Goal: Find specific page/section: Find specific page/section

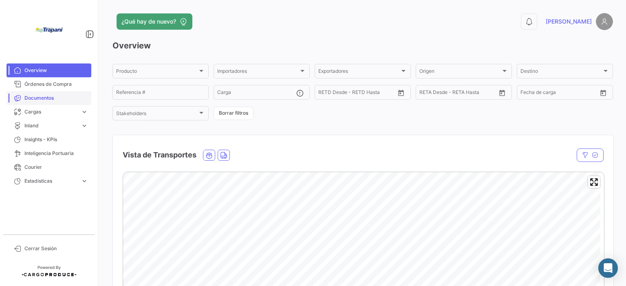
click at [68, 94] on link "Documentos" at bounding box center [49, 98] width 85 height 14
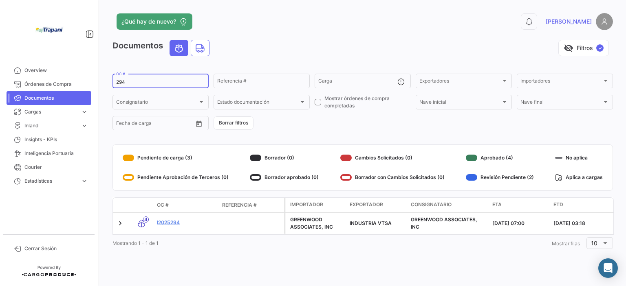
drag, startPoint x: 134, startPoint y: 84, endPoint x: 101, endPoint y: 79, distance: 32.9
click at [101, 79] on div "¿Qué hay de nuevo? 0 Pablo Documentos visibility_off Filtros ✓ 294 OC # Referen…" at bounding box center [362, 143] width 526 height 286
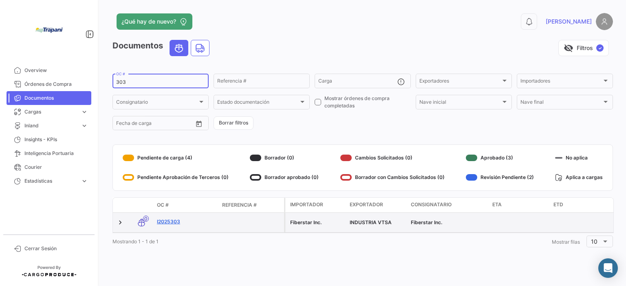
type input "303"
click at [176, 221] on link "I2025303" at bounding box center [186, 221] width 59 height 7
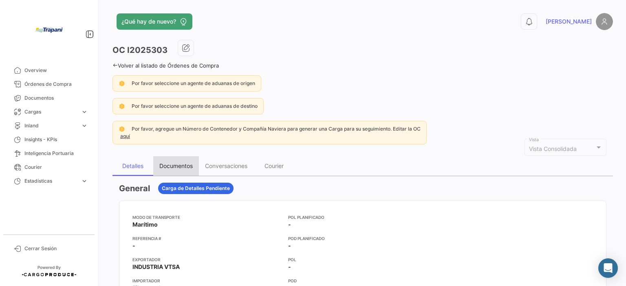
click at [182, 158] on div "Documentos" at bounding box center [176, 166] width 46 height 20
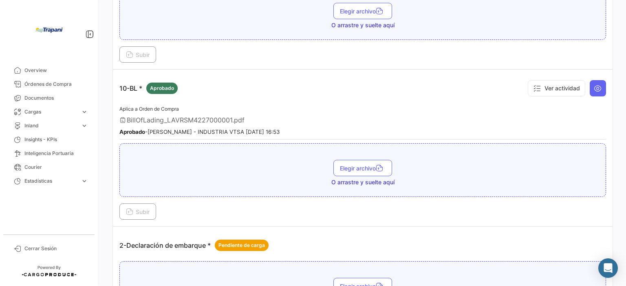
scroll to position [122, 0]
